Goal: Task Accomplishment & Management: Manage account settings

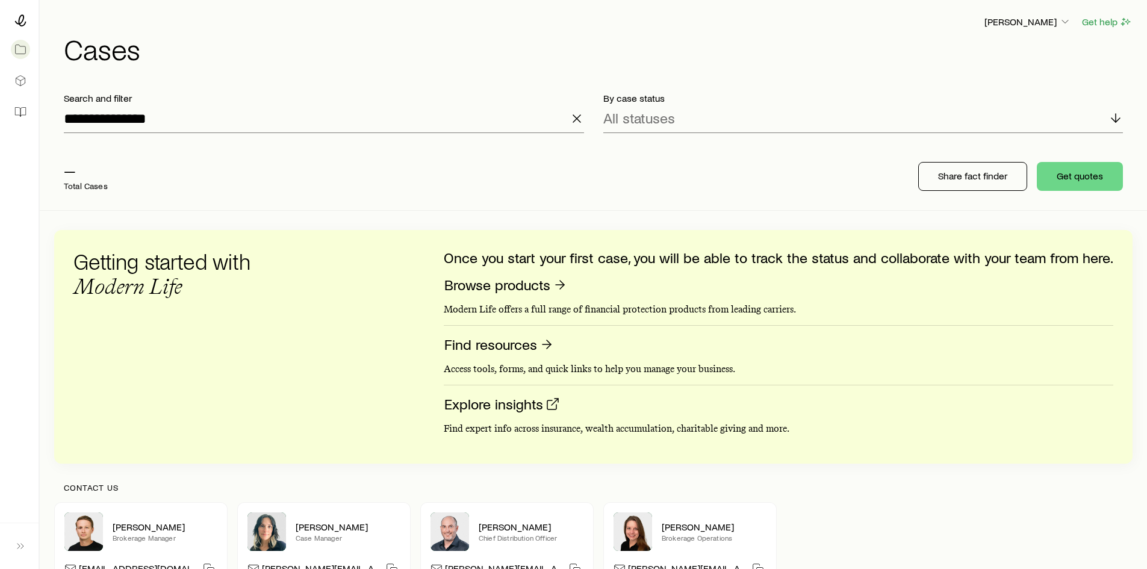
click at [579, 120] on line "button" at bounding box center [576, 118] width 7 height 7
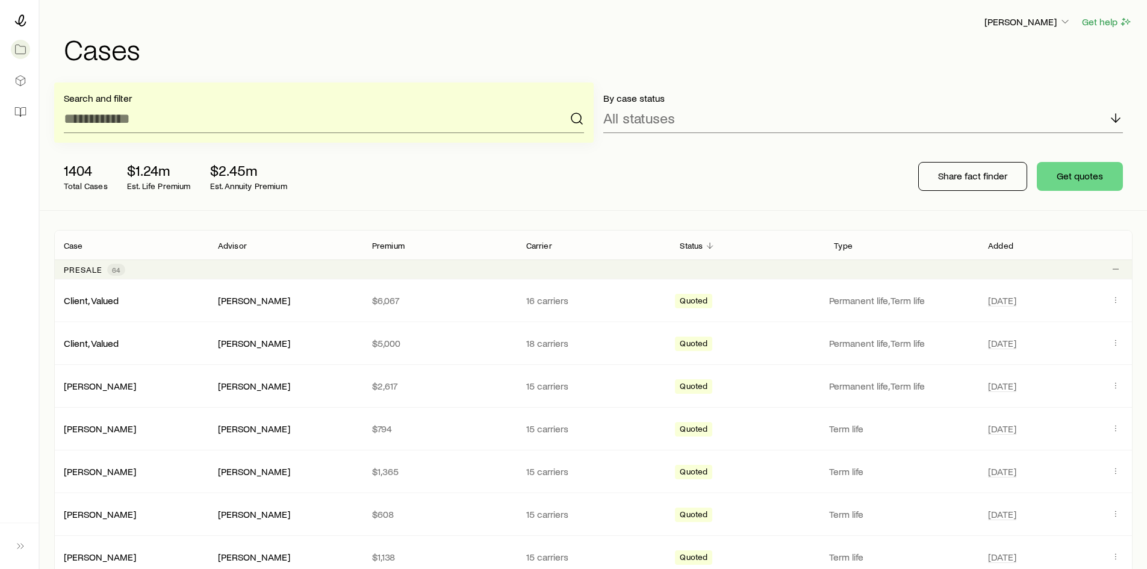
click at [547, 49] on h1 "Cases" at bounding box center [598, 48] width 1069 height 29
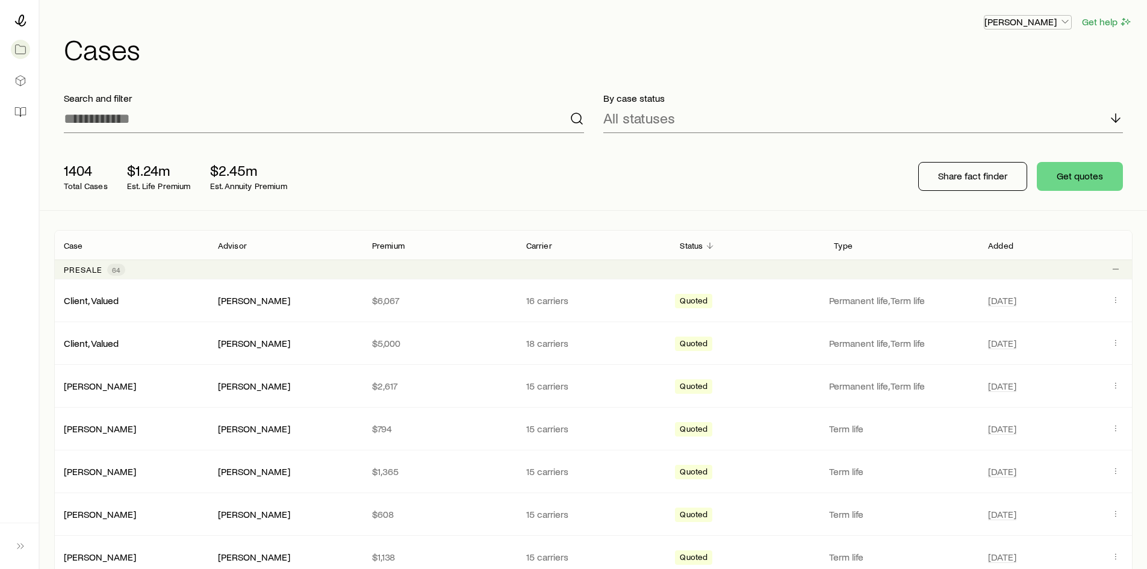
click at [1002, 27] on p "[PERSON_NAME]" at bounding box center [1027, 22] width 87 height 12
click at [853, 32] on header "[PERSON_NAME] Get help Cases" at bounding box center [593, 38] width 1078 height 49
click at [22, 49] on icon at bounding box center [20, 49] width 12 height 12
click at [1030, 26] on p "[PERSON_NAME]" at bounding box center [1027, 22] width 87 height 12
click at [986, 113] on span "Sign out" at bounding box center [970, 113] width 33 height 12
